Goal: Task Accomplishment & Management: Manage account settings

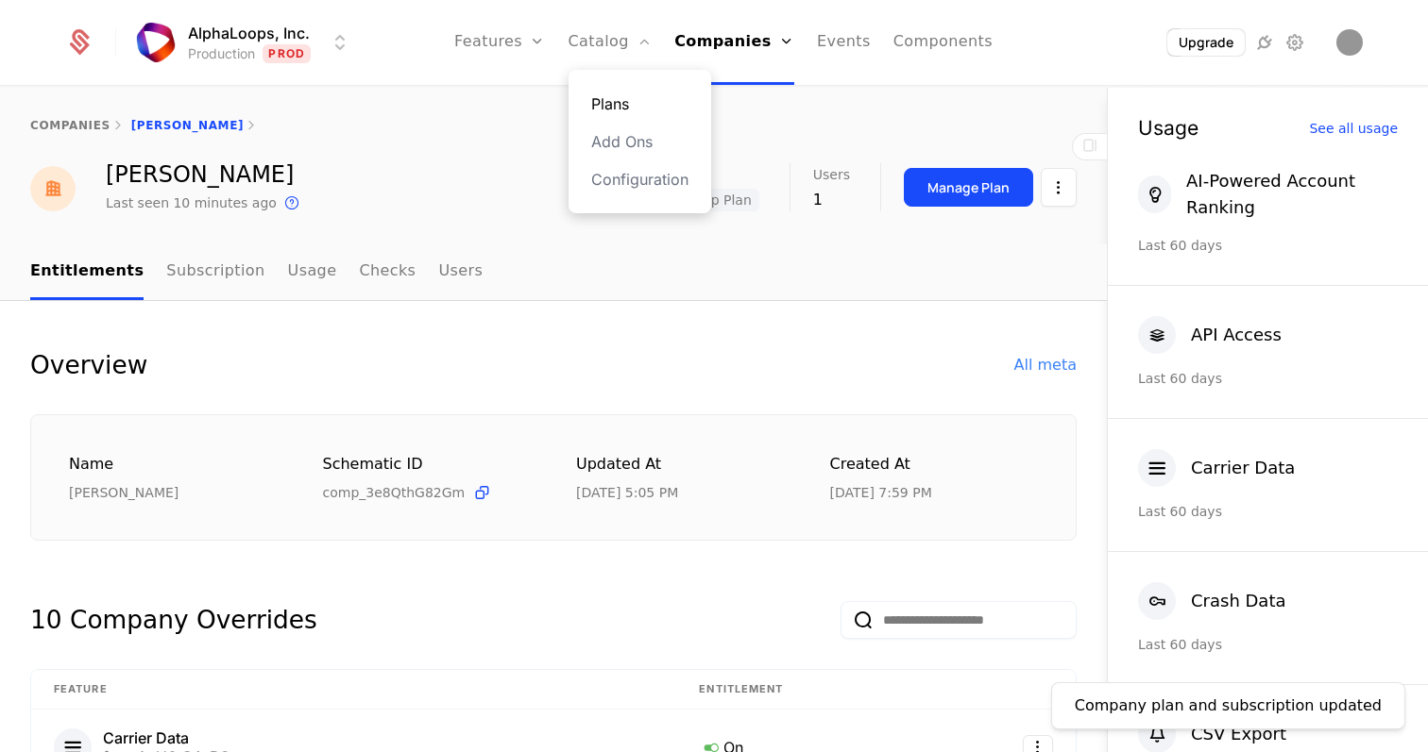
click at [614, 103] on link "Plans" at bounding box center [639, 104] width 97 height 23
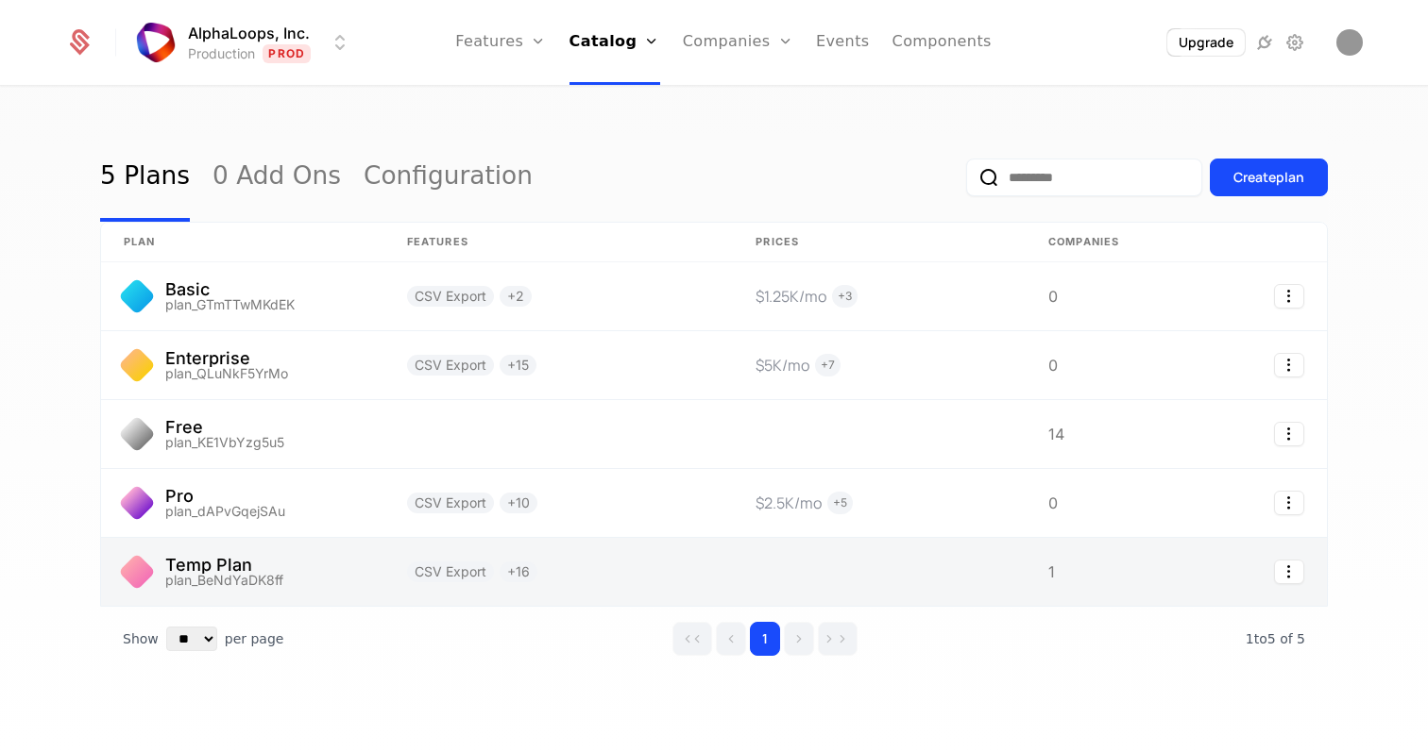
click at [309, 548] on link at bounding box center [242, 572] width 283 height 68
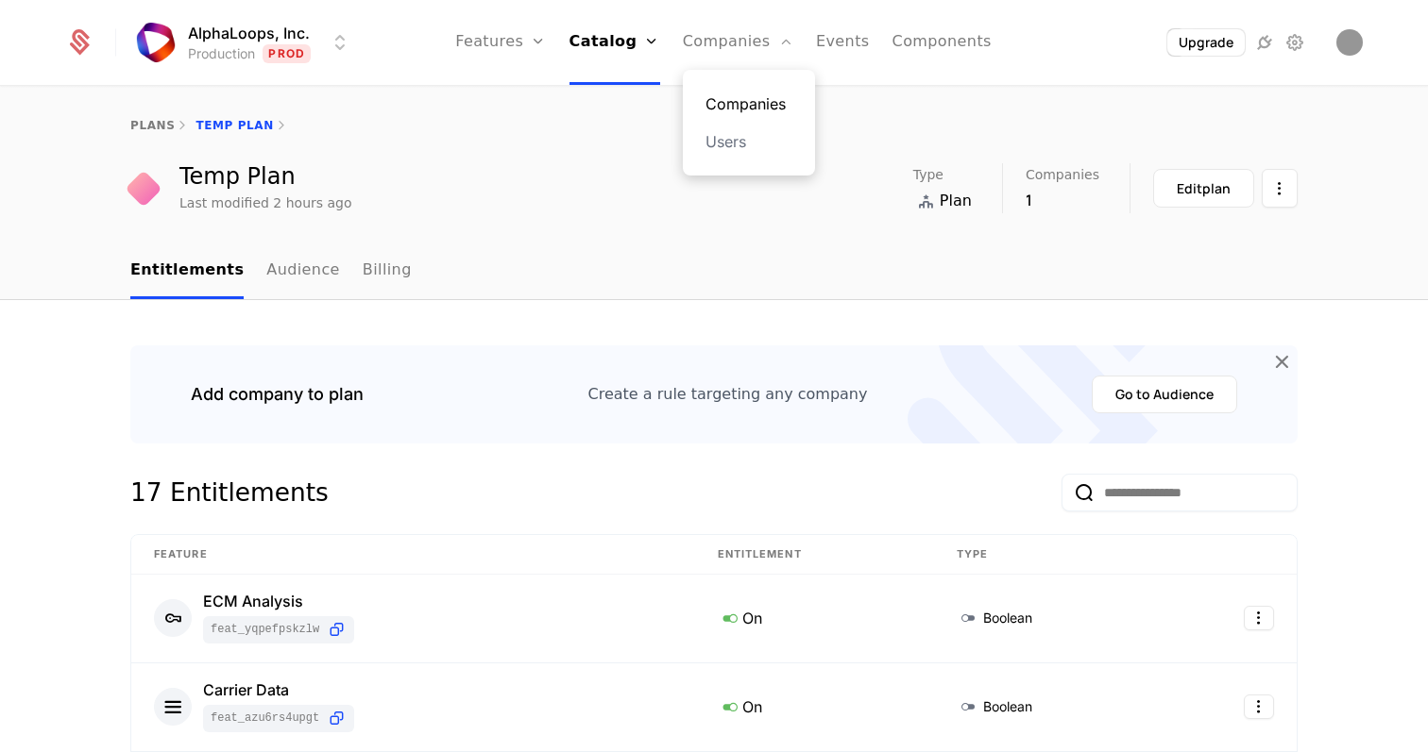
click at [735, 94] on link "Companies" at bounding box center [748, 104] width 87 height 23
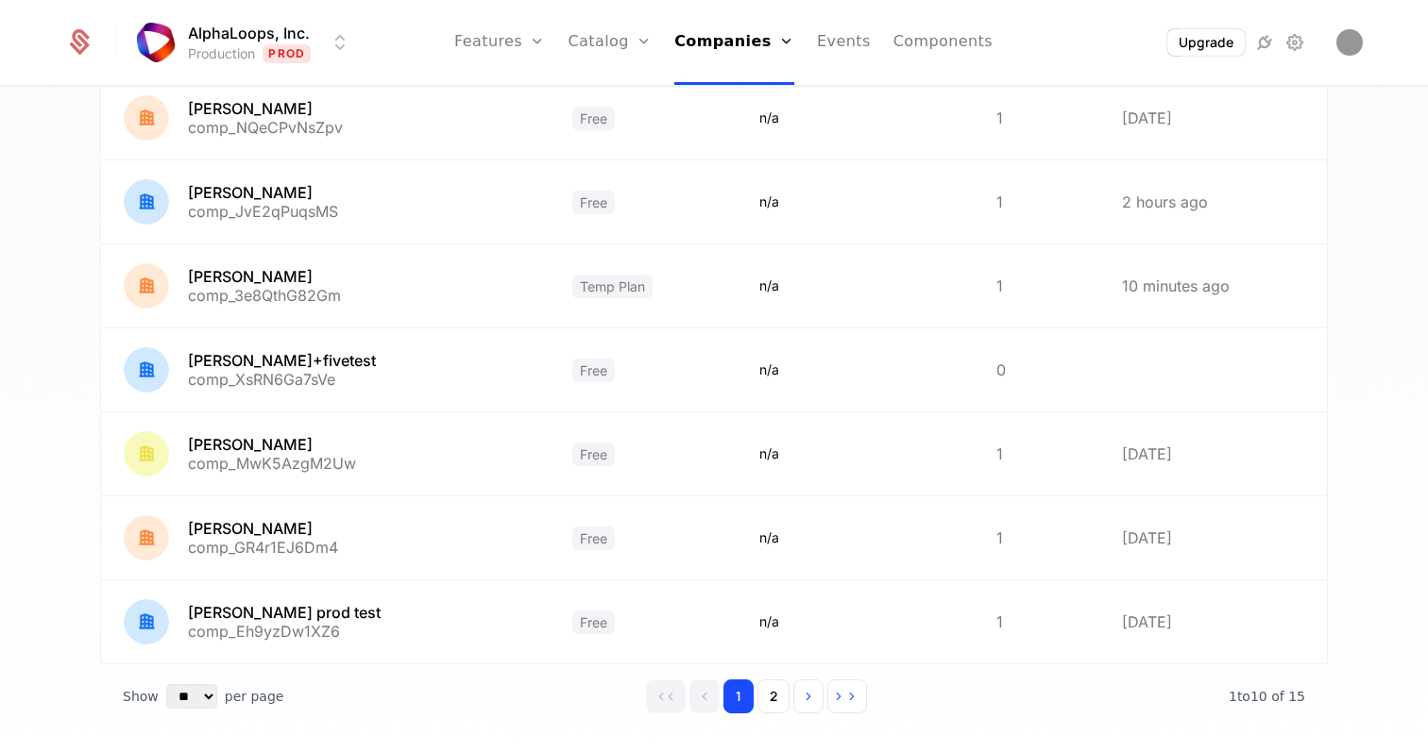
scroll to position [500, 0]
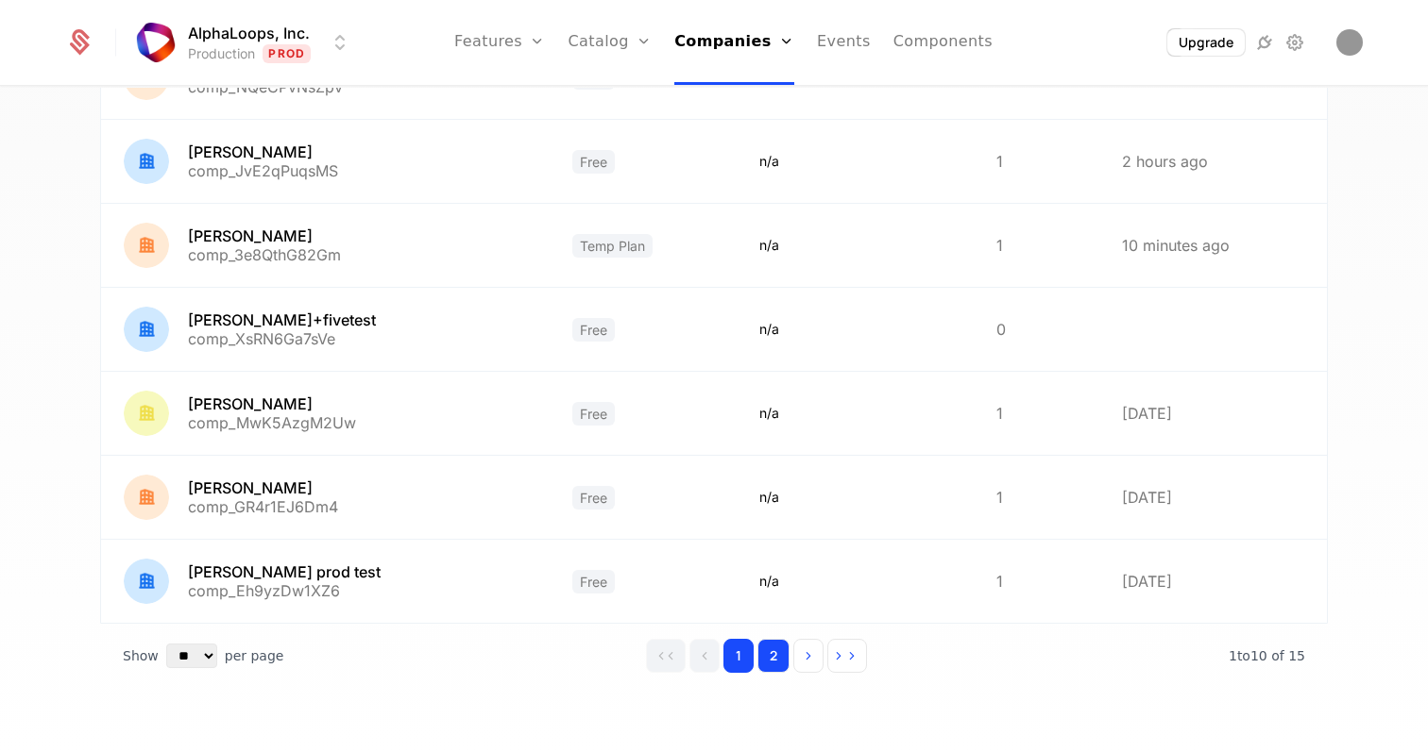
click at [778, 652] on button "2" at bounding box center [773, 656] width 32 height 34
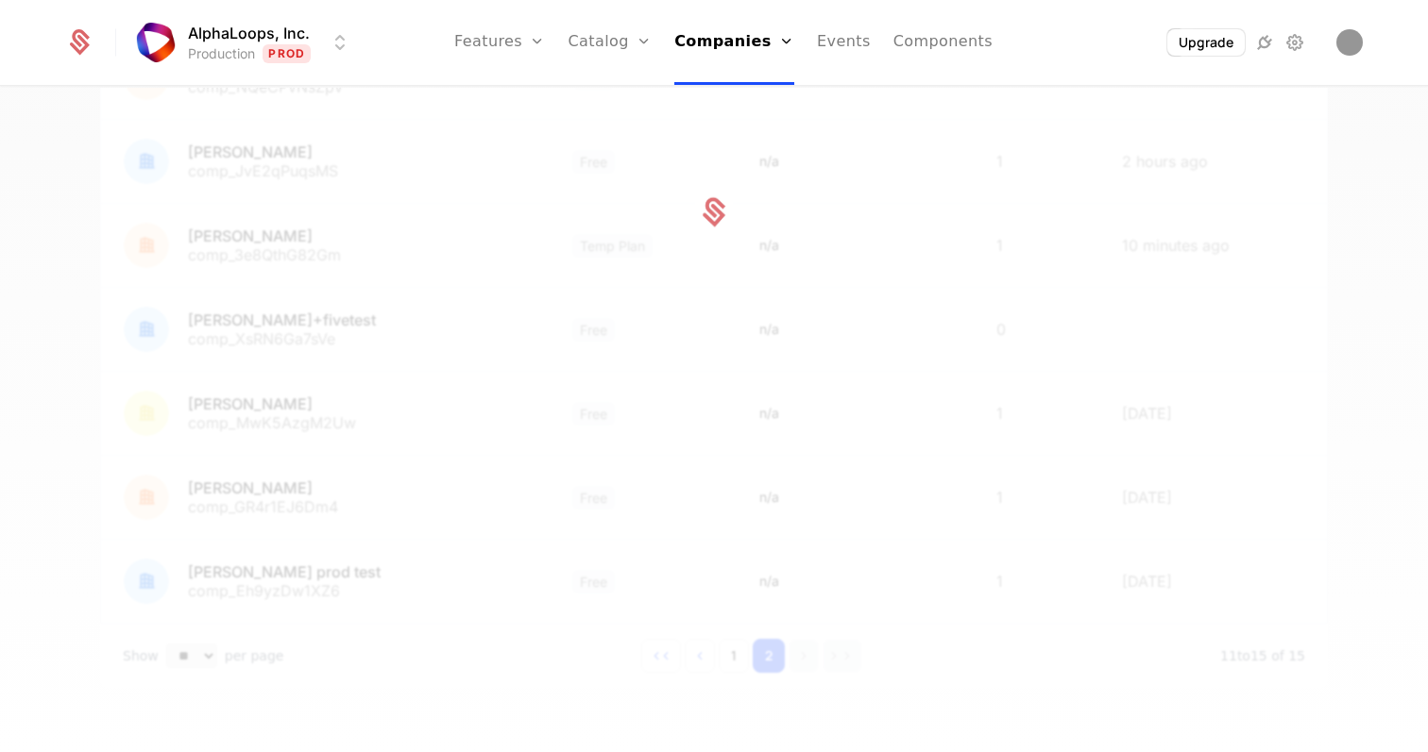
scroll to position [80, 0]
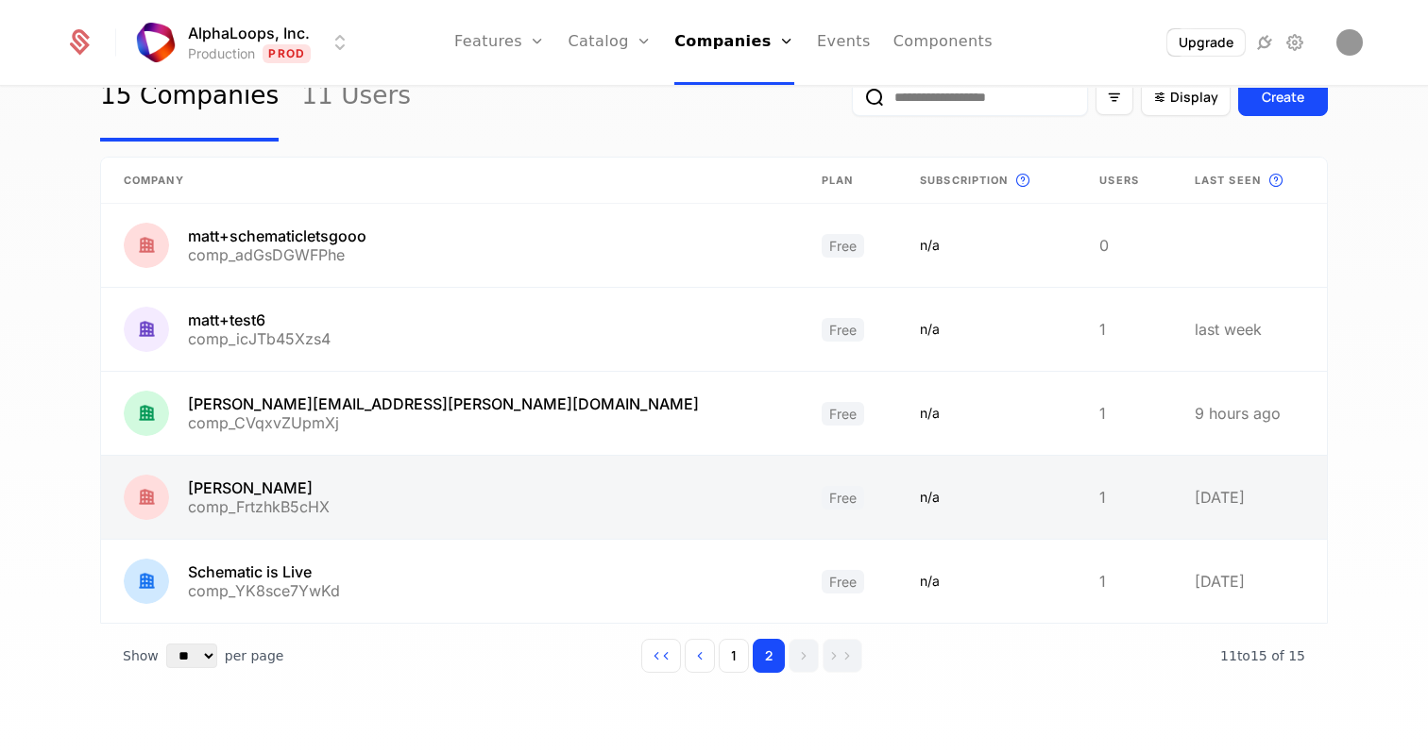
click at [1181, 482] on link at bounding box center [1249, 497] width 155 height 83
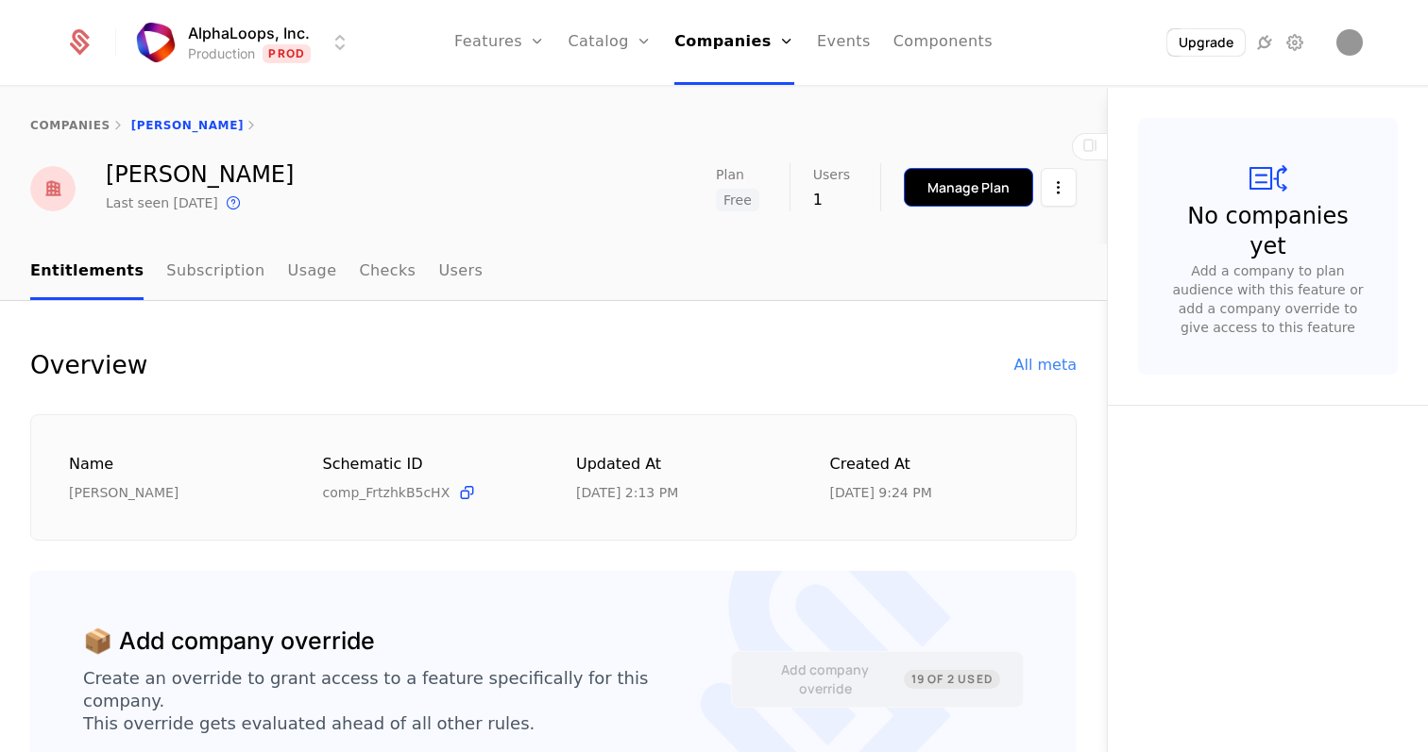
click at [932, 205] on button "Manage Plan" at bounding box center [968, 187] width 129 height 39
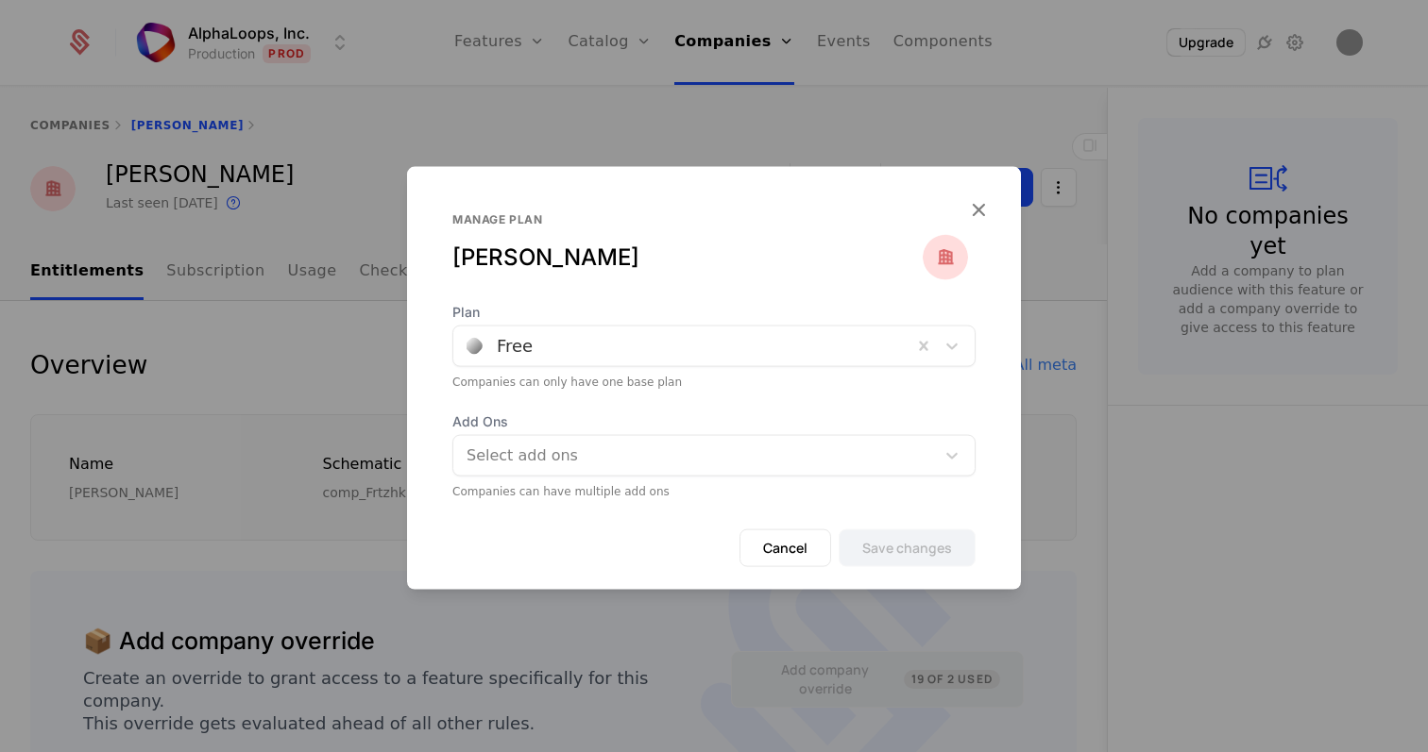
click at [572, 450] on div at bounding box center [695, 455] width 455 height 26
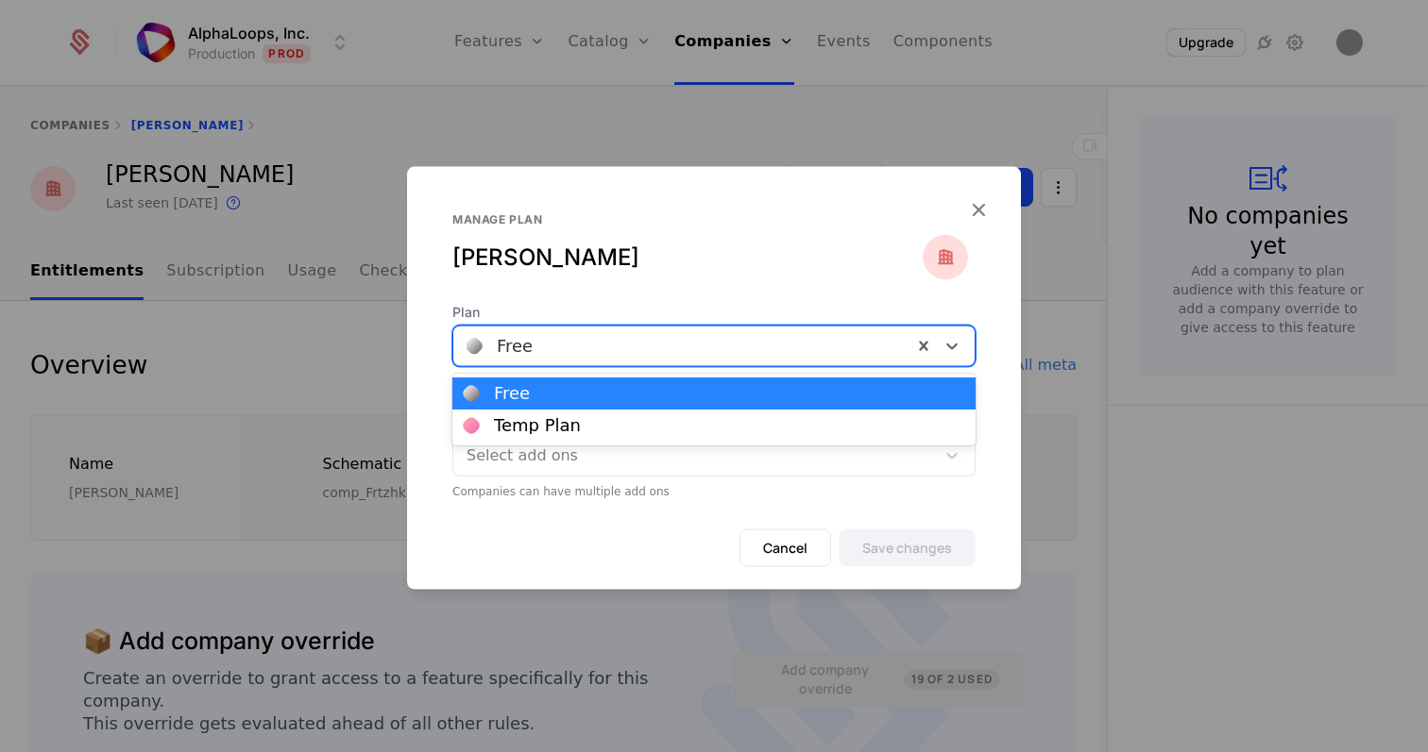
click at [579, 349] on div at bounding box center [682, 345] width 432 height 26
click at [571, 420] on div "Temp Plan" at bounding box center [537, 425] width 87 height 17
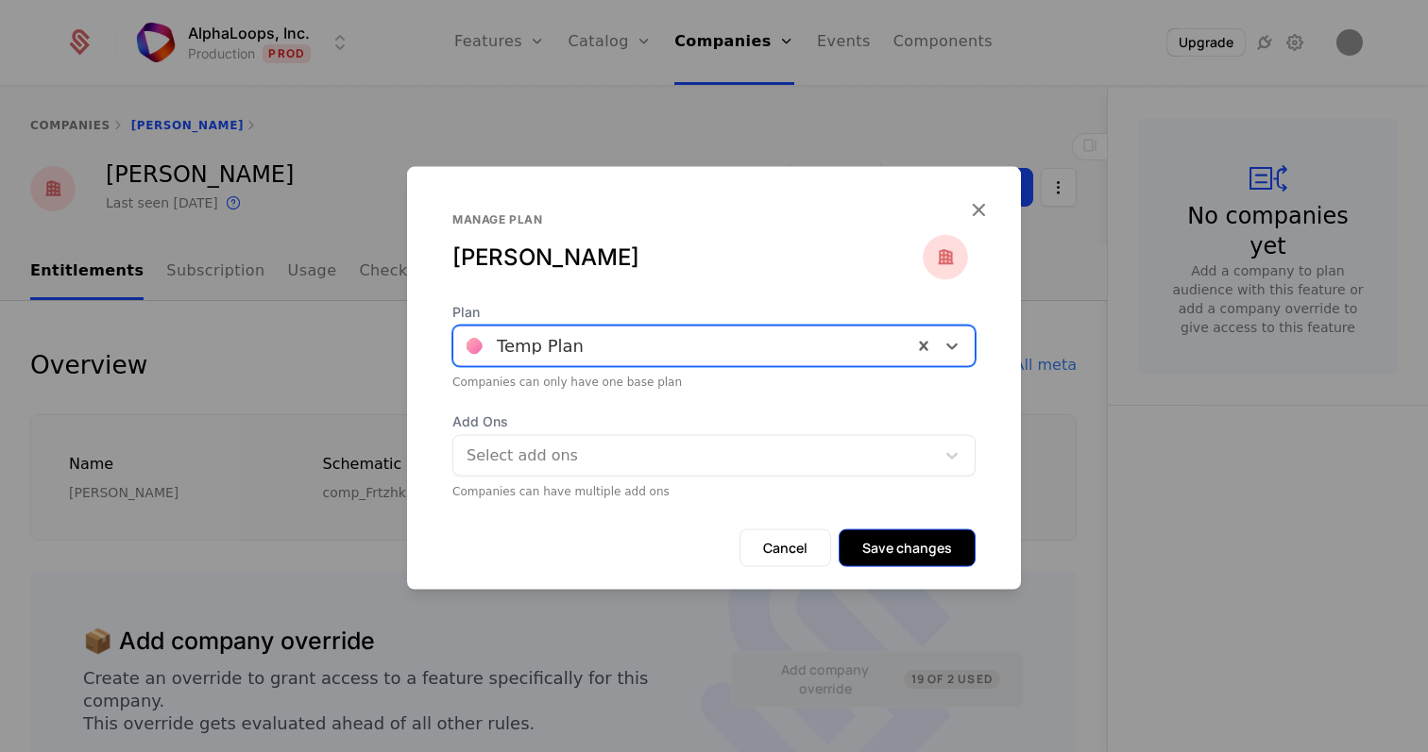
click at [868, 544] on button "Save changes" at bounding box center [906, 548] width 137 height 38
